Goal: Task Accomplishment & Management: Manage account settings

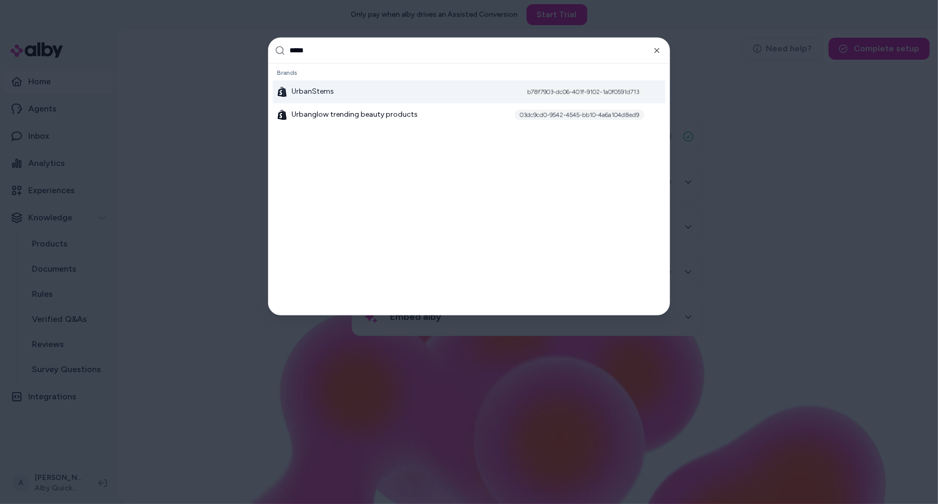
type input "*****"
click at [366, 97] on div "UrbanStems b78f7903-dc06-401f-9102-1a0f0591d713" at bounding box center [469, 92] width 393 height 23
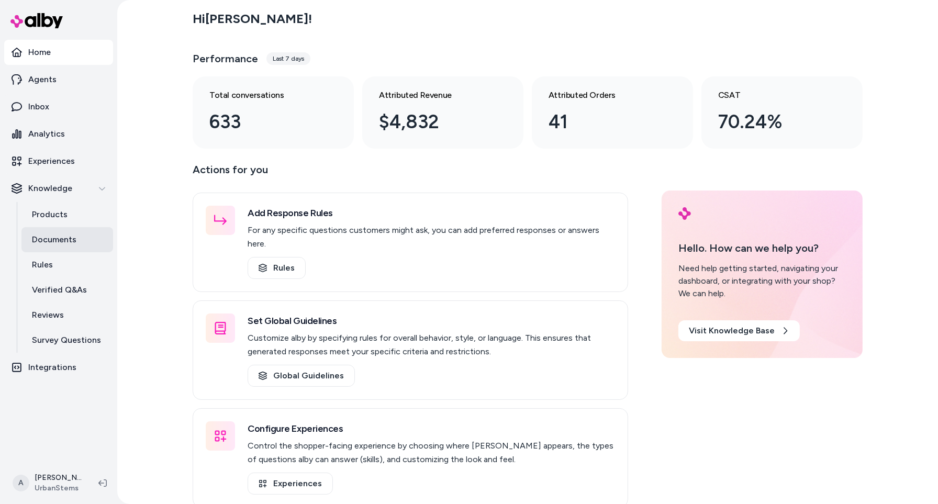
click at [66, 231] on link "Documents" at bounding box center [67, 239] width 92 height 25
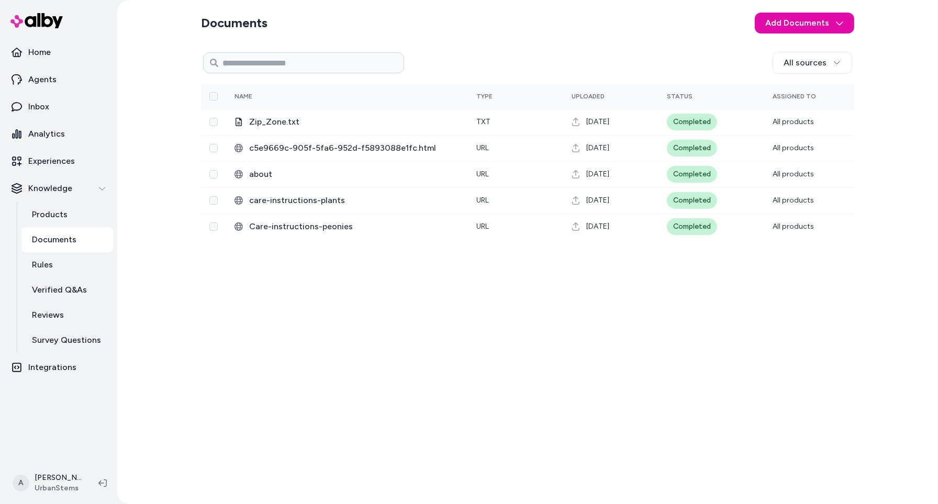
click at [307, 320] on div "All sources 0 Selected Edit Name Type Uploaded Status Assigned To Zip_Zone.txt …" at bounding box center [527, 272] width 653 height 448
click at [70, 370] on p "Integrations" at bounding box center [52, 367] width 48 height 13
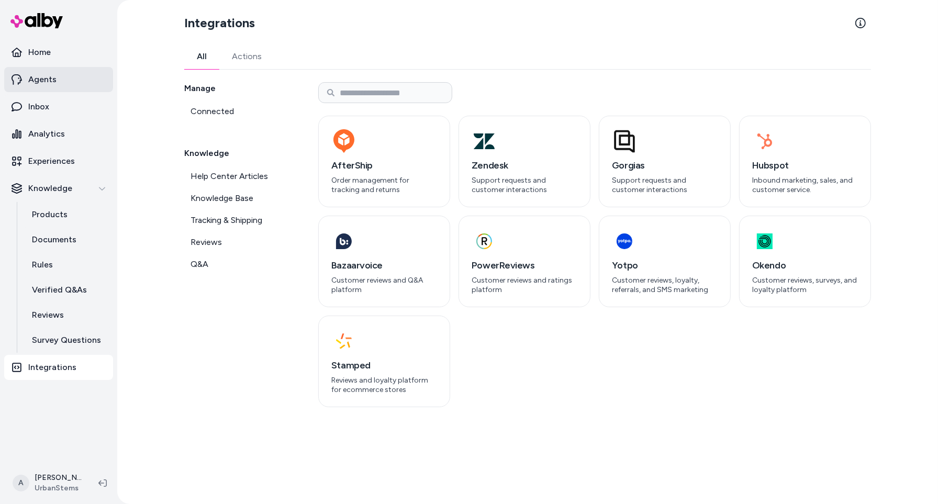
click at [71, 79] on link "Agents" at bounding box center [58, 79] width 109 height 25
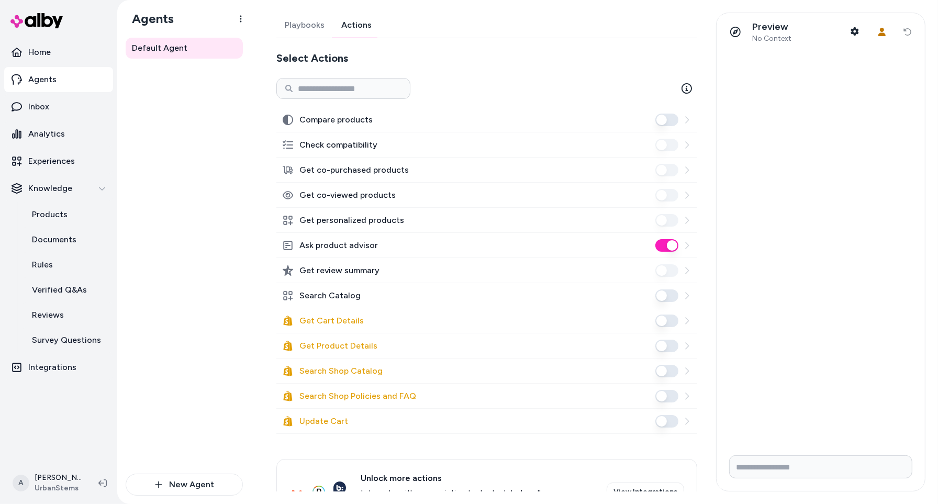
click at [353, 27] on link "Actions" at bounding box center [356, 25] width 47 height 25
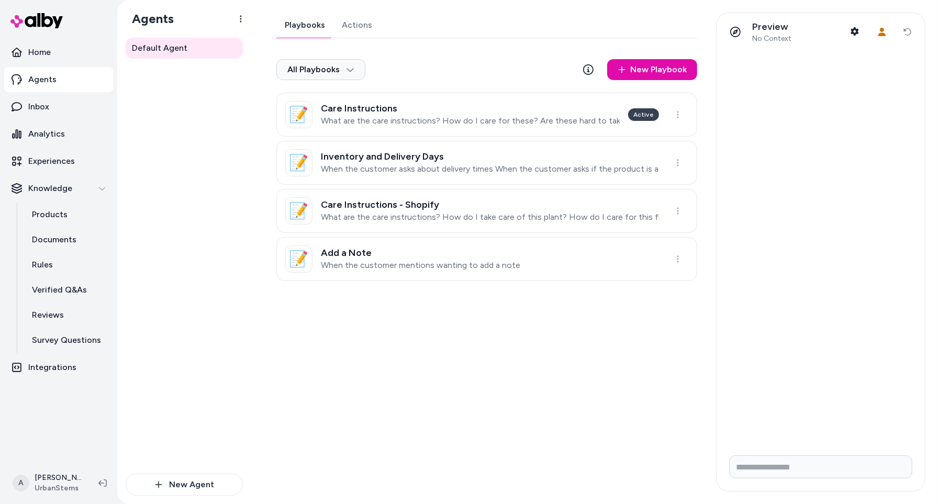
click at [306, 28] on link "Playbooks" at bounding box center [304, 25] width 57 height 25
click at [187, 222] on div "Default Agent" at bounding box center [184, 256] width 117 height 436
click at [488, 174] on link "📝 Inventory and Delivery Days When the customer asks about delivery times When …" at bounding box center [486, 163] width 421 height 44
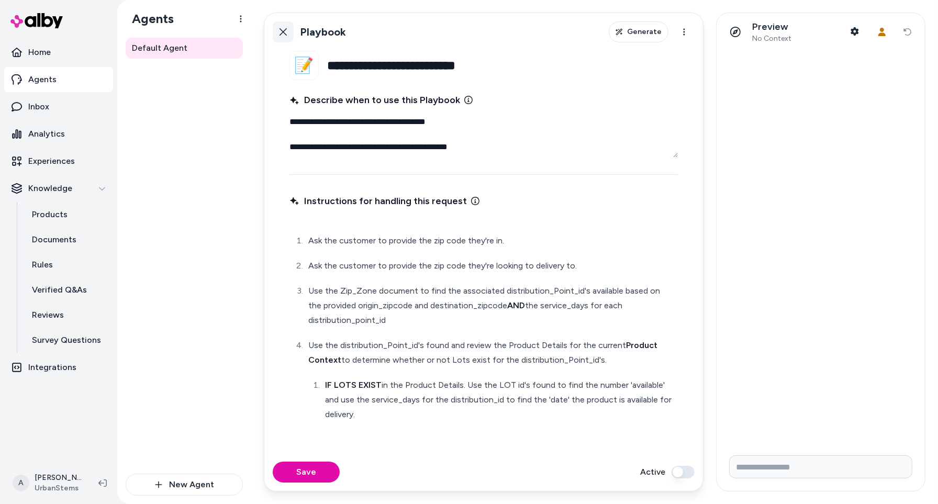
click at [283, 25] on link "Back" at bounding box center [283, 31] width 21 height 21
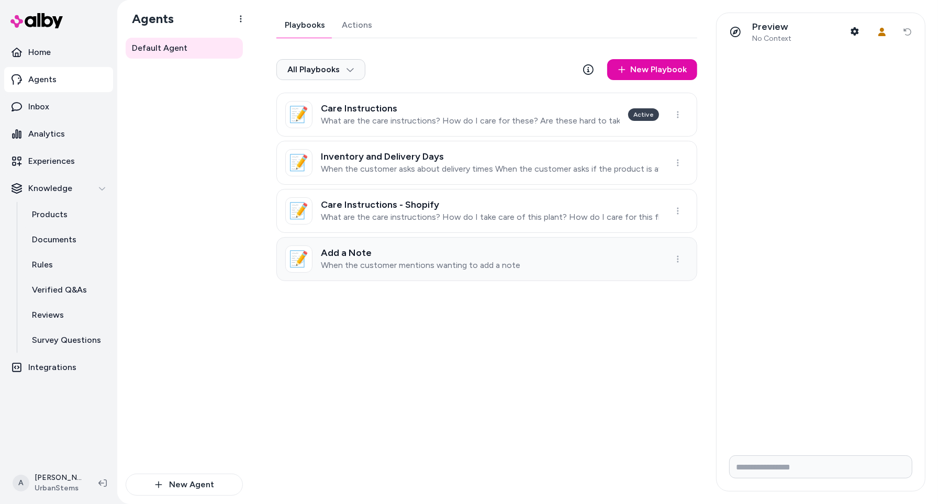
click at [564, 247] on link "📝 Add a Note When the customer mentions wanting to add a note" at bounding box center [486, 259] width 421 height 44
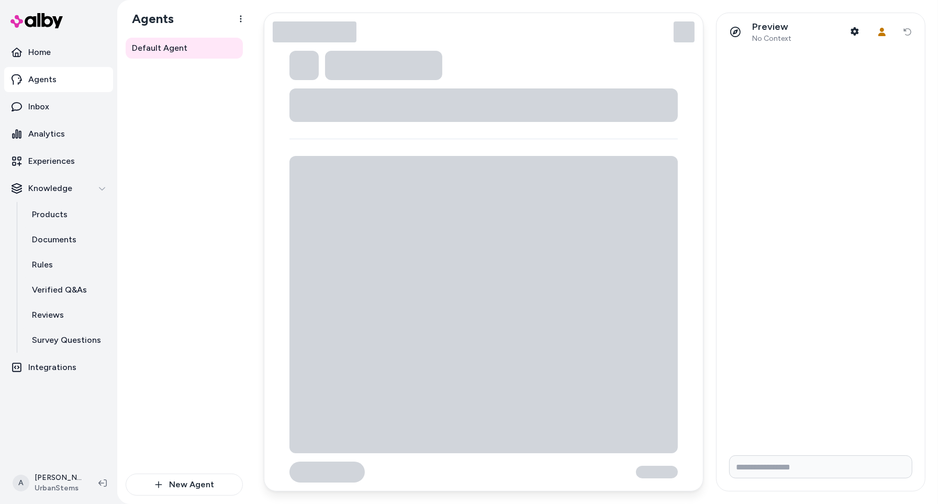
type textarea "*"
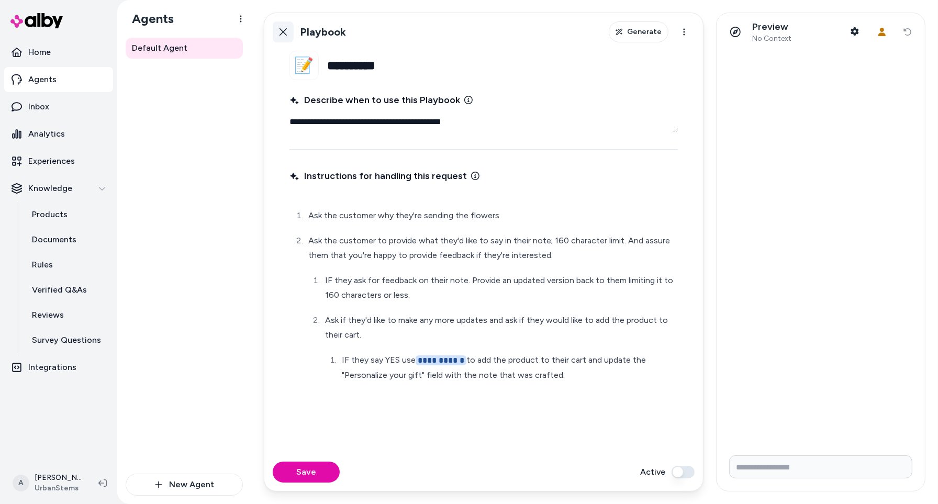
click at [281, 30] on icon at bounding box center [283, 31] width 7 height 7
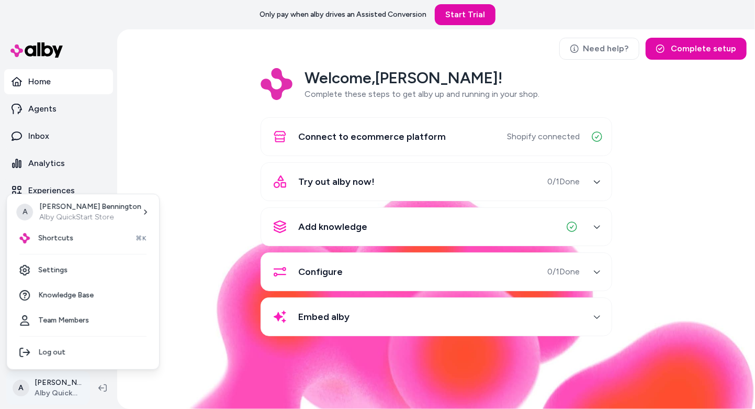
click at [71, 391] on html "Only pay when [PERSON_NAME] drives an Assisted Conversion Start Trial Home Agen…" at bounding box center [377, 204] width 755 height 409
click at [82, 356] on div "Log out" at bounding box center [83, 352] width 144 height 25
